Goal: Task Accomplishment & Management: Manage account settings

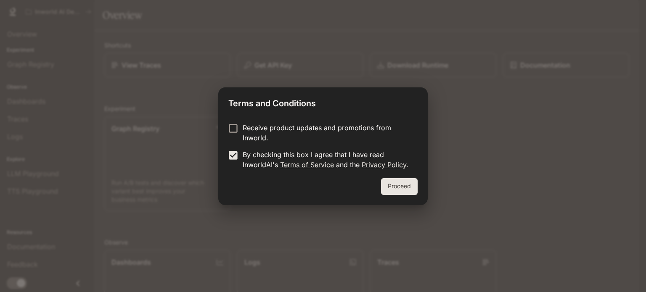
click at [269, 135] on p "Receive product updates and promotions from Inworld." at bounding box center [327, 133] width 168 height 20
click at [398, 180] on button "Proceed" at bounding box center [399, 186] width 37 height 17
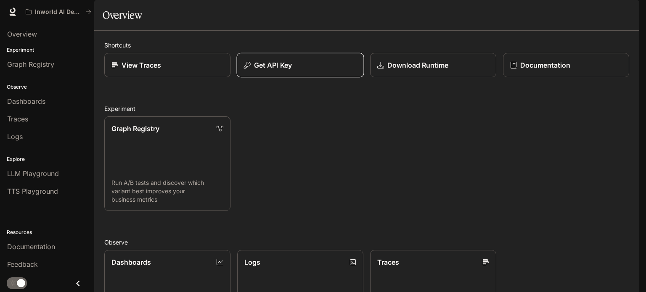
click at [297, 70] on div "Get API Key" at bounding box center [300, 65] width 113 height 10
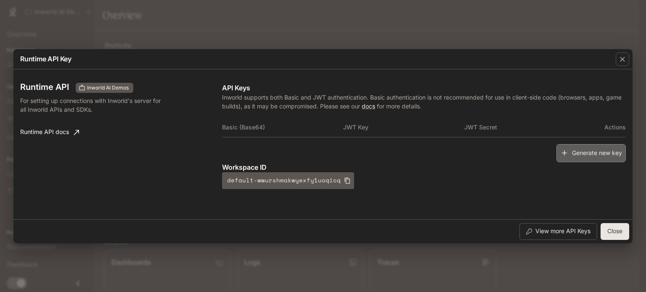
click at [590, 151] on button "Generate new key" at bounding box center [591, 153] width 69 height 18
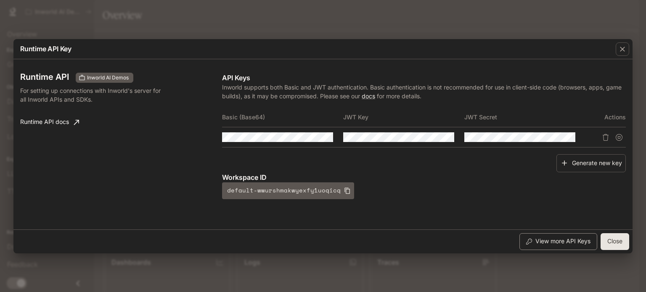
click at [554, 240] on button "View more API Keys" at bounding box center [559, 242] width 78 height 17
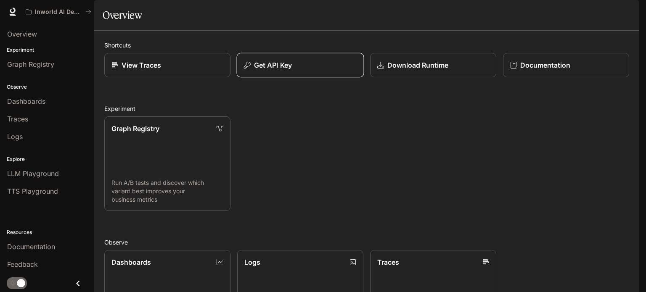
click at [333, 70] on div "Get API Key" at bounding box center [300, 65] width 113 height 10
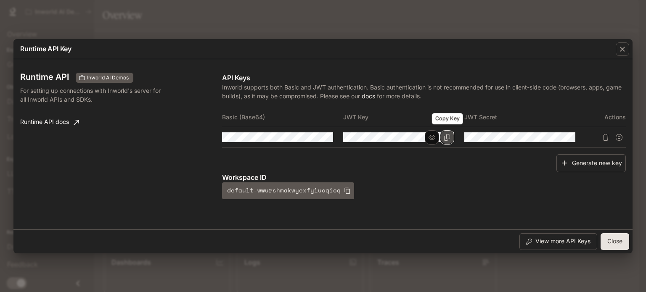
click at [446, 141] on button "Copy Key" at bounding box center [447, 137] width 14 height 14
click at [621, 51] on icon "button" at bounding box center [623, 49] width 8 height 8
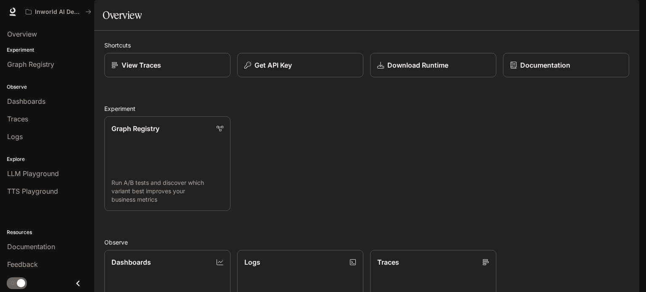
scroll to position [223, 0]
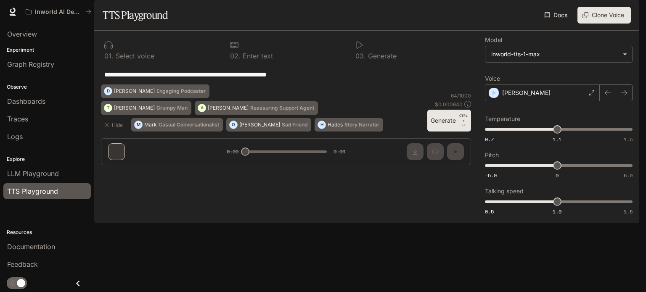
click at [215, 24] on div "Docs Voices Clone Voice" at bounding box center [401, 15] width 460 height 17
click at [50, 102] on div "Dashboards" at bounding box center [47, 101] width 80 height 10
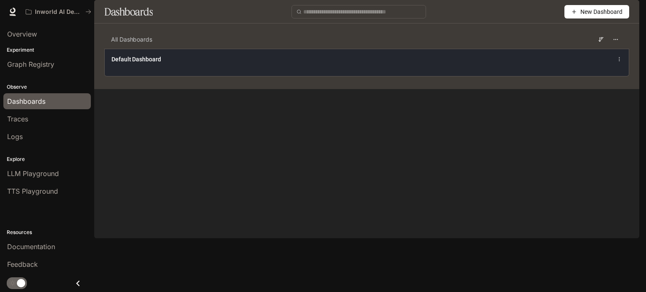
click at [268, 64] on div "Default Dashboard" at bounding box center [259, 59] width 295 height 8
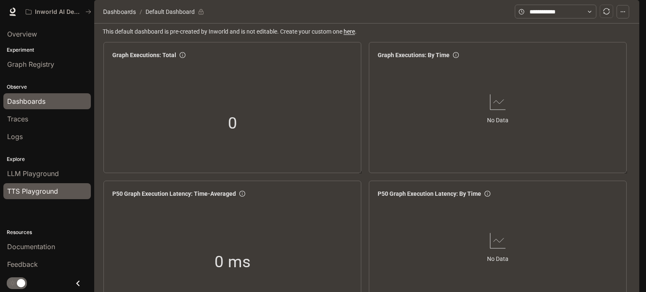
click at [41, 187] on span "TTS Playground" at bounding box center [32, 191] width 51 height 10
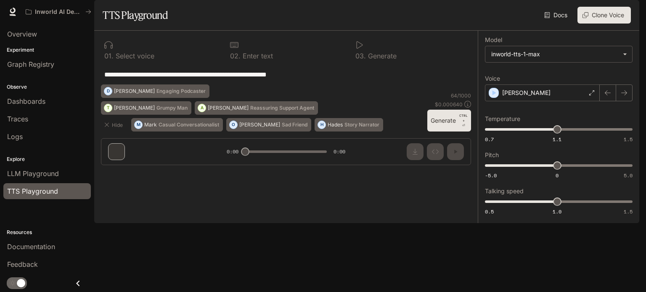
click at [433, 132] on button "Generate CTRL + ⏎" at bounding box center [450, 121] width 44 height 22
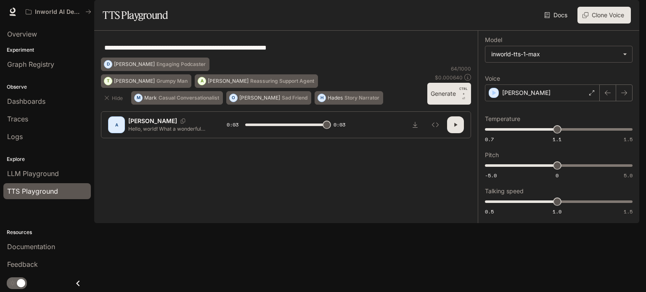
type input "*"
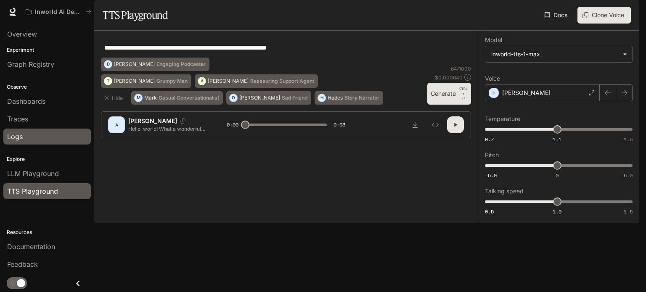
click at [29, 134] on div "Logs" at bounding box center [47, 137] width 80 height 10
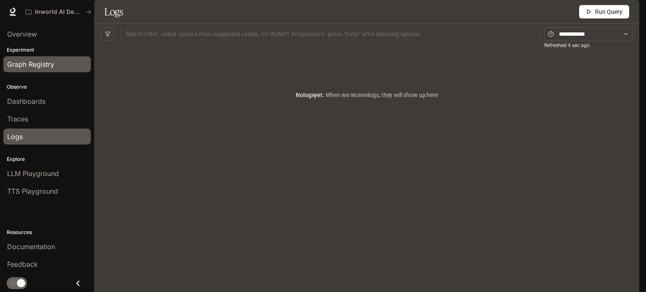
click at [39, 61] on span "Graph Registry" at bounding box center [30, 64] width 47 height 10
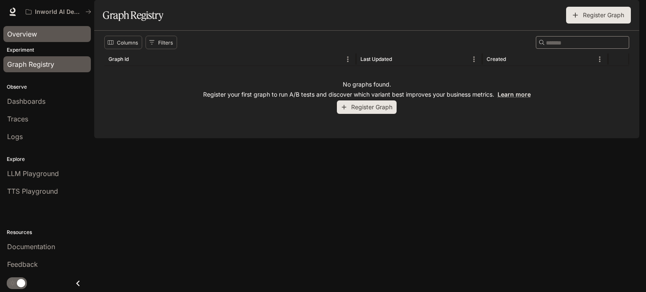
click at [51, 35] on div "Overview" at bounding box center [47, 34] width 80 height 10
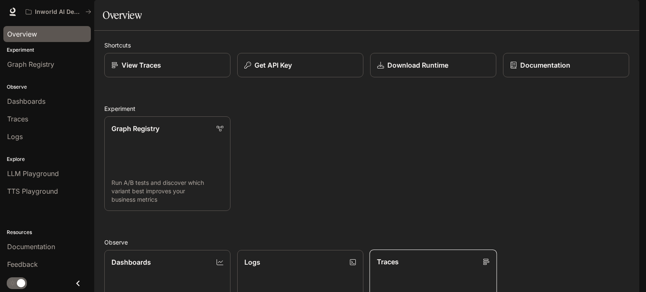
scroll to position [175, 0]
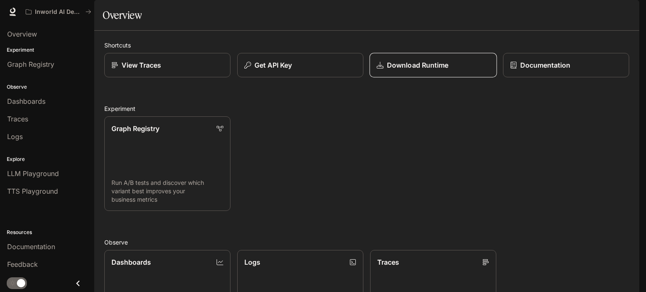
click at [429, 70] on p "Download Runtime" at bounding box center [417, 65] width 61 height 10
click at [298, 70] on div "Get API Key" at bounding box center [300, 65] width 113 height 10
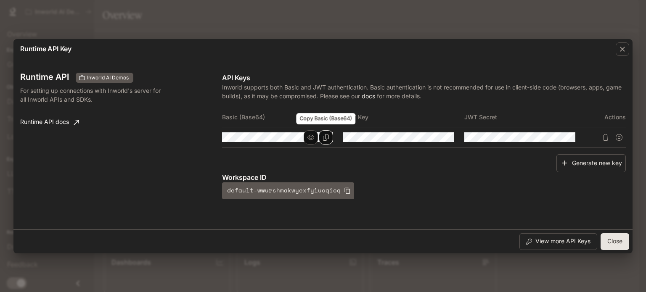
click at [329, 138] on icon "Copy Basic (Base64)" at bounding box center [326, 137] width 6 height 7
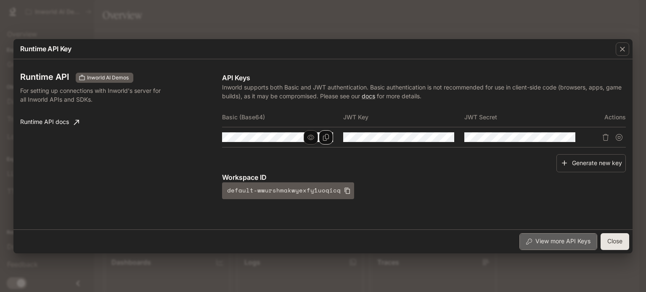
click at [559, 239] on button "View more API Keys" at bounding box center [559, 242] width 78 height 17
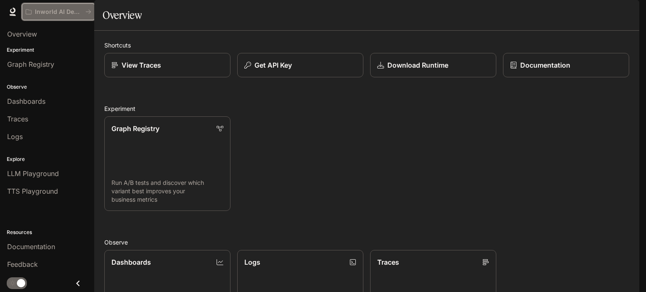
click at [88, 13] on icon "All workspaces" at bounding box center [88, 12] width 6 height 6
click at [88, 13] on html "Skip to main content Inworld AI Demos Documentation Documentation Portal Overvi…" at bounding box center [323, 146] width 646 height 292
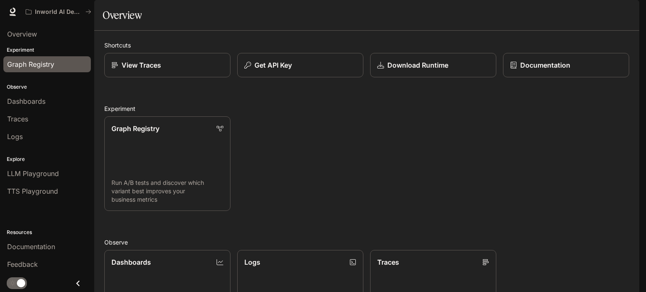
click at [24, 62] on span "Graph Registry" at bounding box center [30, 64] width 47 height 10
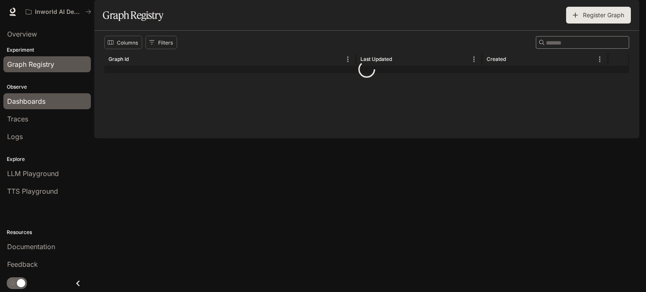
click at [29, 101] on span "Dashboards" at bounding box center [26, 101] width 38 height 10
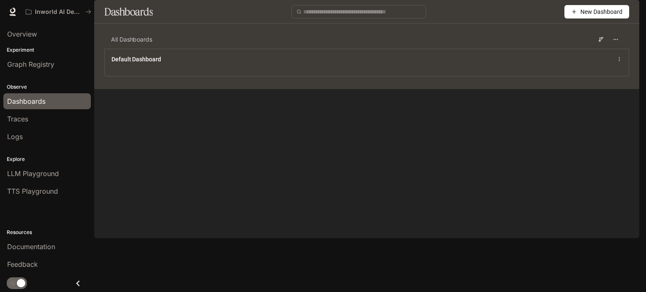
click at [592, 16] on span "New Dashboard" at bounding box center [602, 11] width 42 height 9
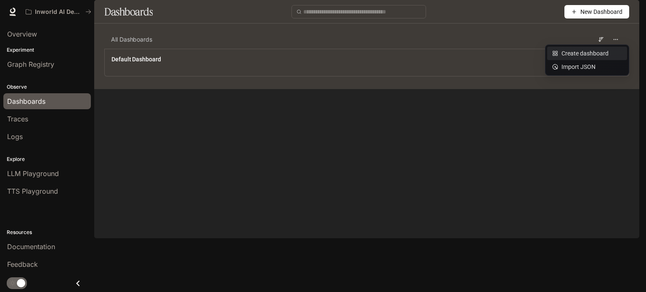
click at [574, 58] on li "Create dashboard" at bounding box center [587, 53] width 80 height 13
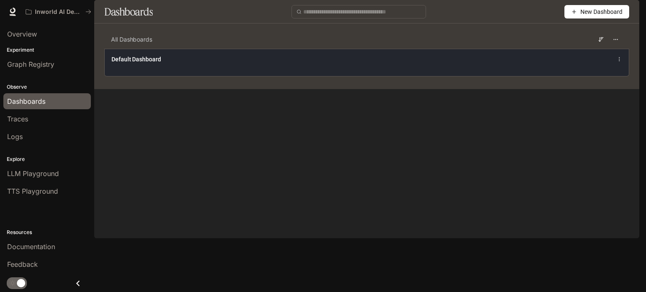
click at [621, 62] on icon at bounding box center [619, 59] width 5 height 6
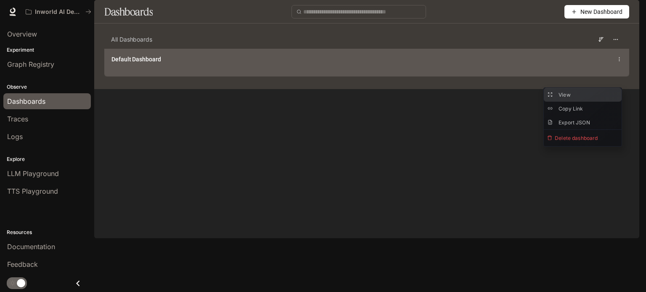
click at [574, 95] on button "View" at bounding box center [583, 95] width 78 height 14
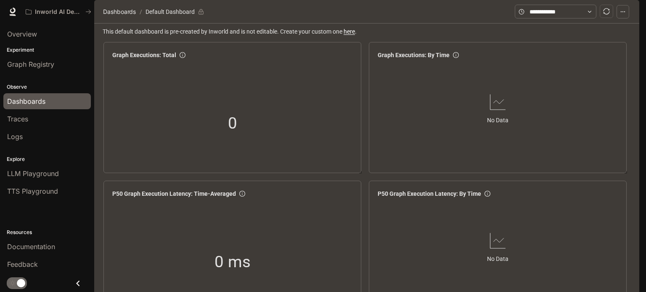
scroll to position [205, 0]
click at [41, 194] on span "TTS Playground" at bounding box center [32, 191] width 51 height 10
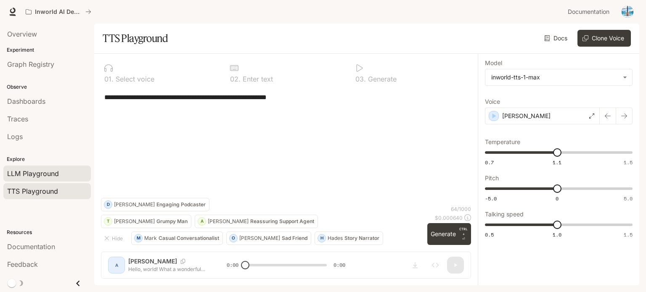
click at [28, 166] on link "LLM Playground" at bounding box center [47, 174] width 88 height 16
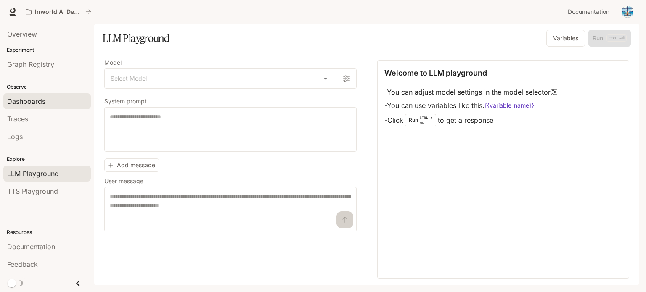
click at [35, 97] on span "Dashboards" at bounding box center [26, 101] width 38 height 10
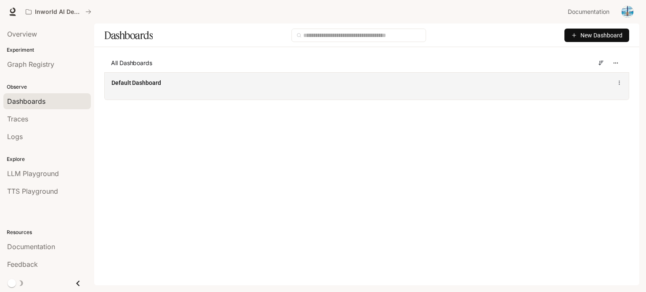
click at [405, 96] on div "Default Dashboard" at bounding box center [367, 85] width 524 height 27
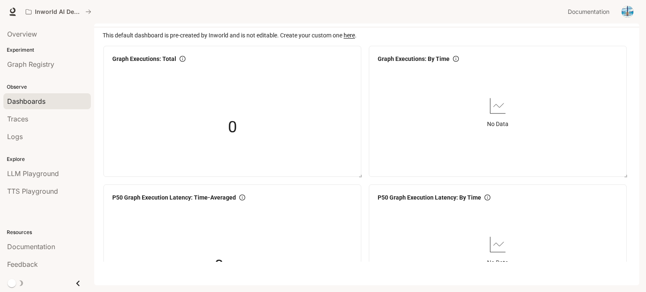
scroll to position [24, 0]
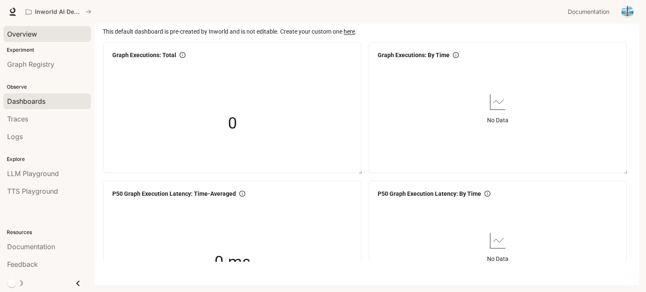
click at [40, 29] on div "Overview" at bounding box center [47, 34] width 80 height 10
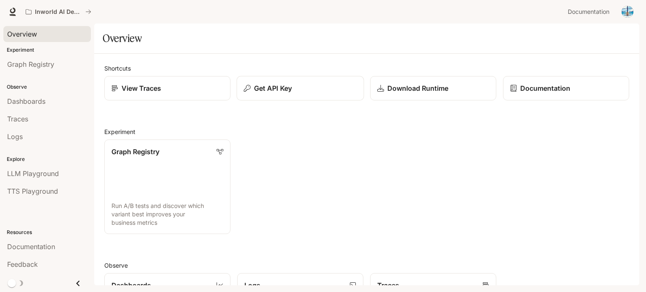
click at [300, 86] on div "Get API Key" at bounding box center [300, 88] width 113 height 10
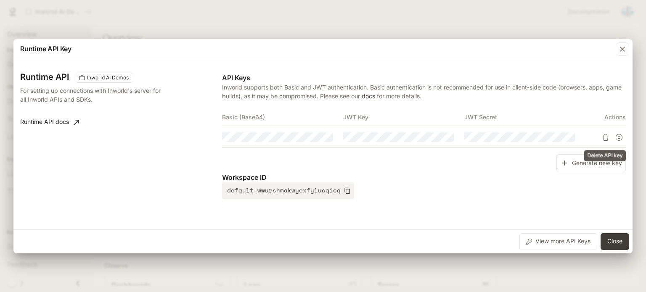
click at [605, 137] on icon "Delete API key" at bounding box center [606, 137] width 7 height 7
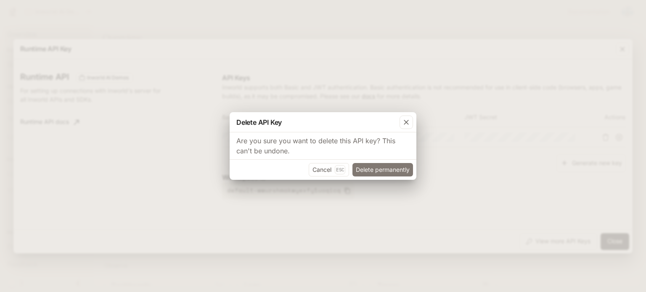
click at [386, 173] on button "Delete permanently" at bounding box center [383, 169] width 61 height 13
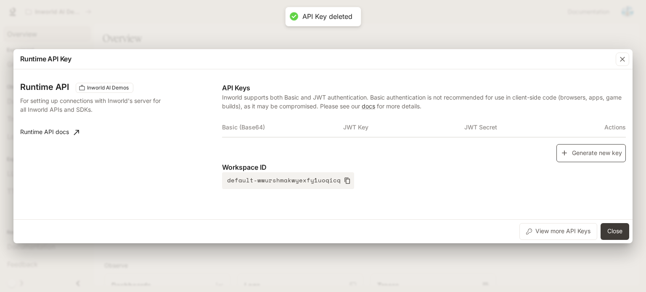
click at [586, 158] on button "Generate new key" at bounding box center [591, 153] width 69 height 18
